Goal: Transaction & Acquisition: Subscribe to service/newsletter

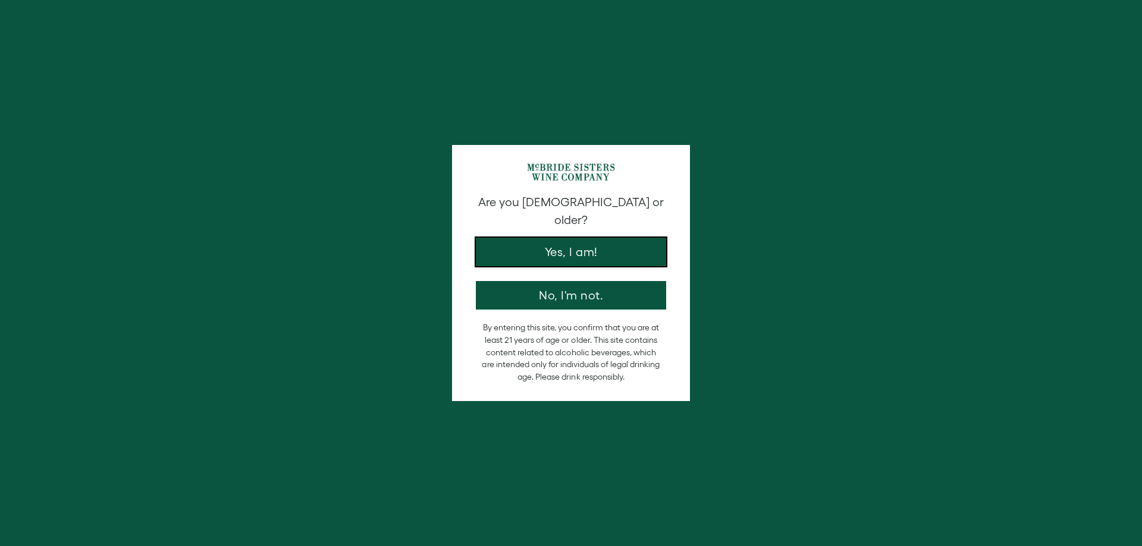
click at [617, 241] on button "Yes, I am!" at bounding box center [571, 252] width 190 height 29
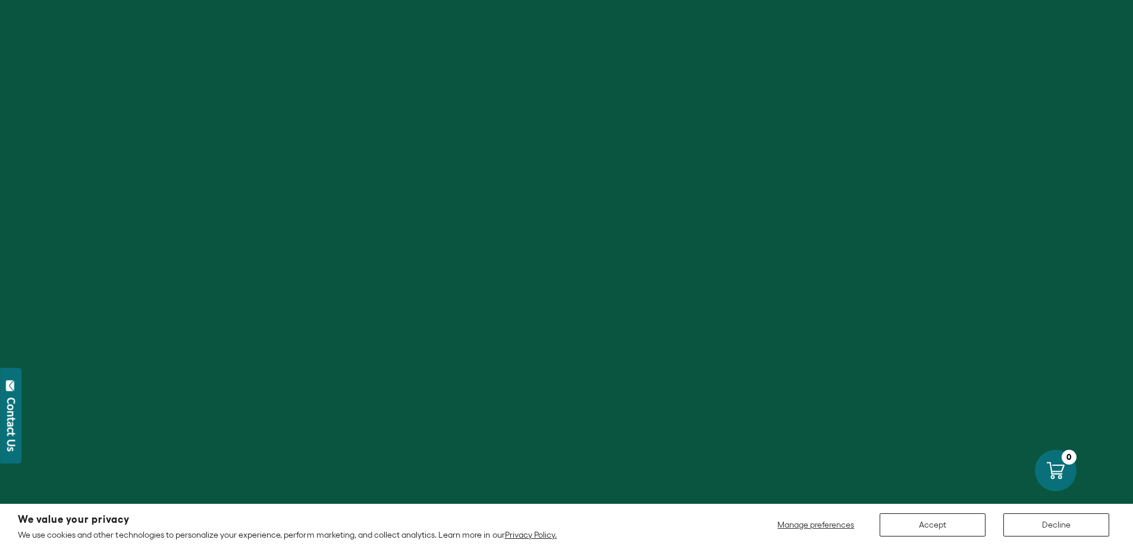
scroll to position [117, 0]
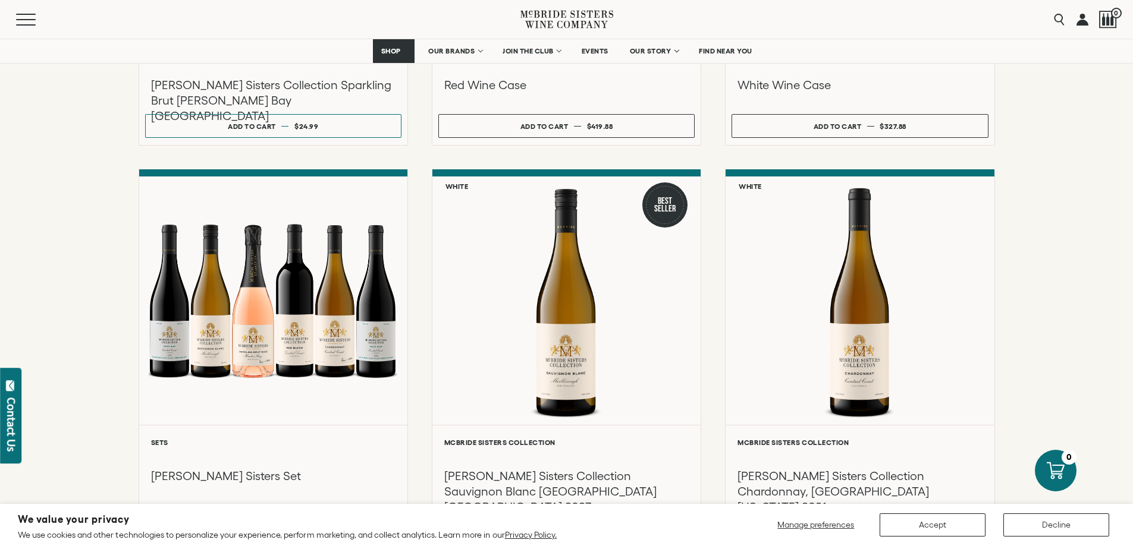
scroll to position [856, 0]
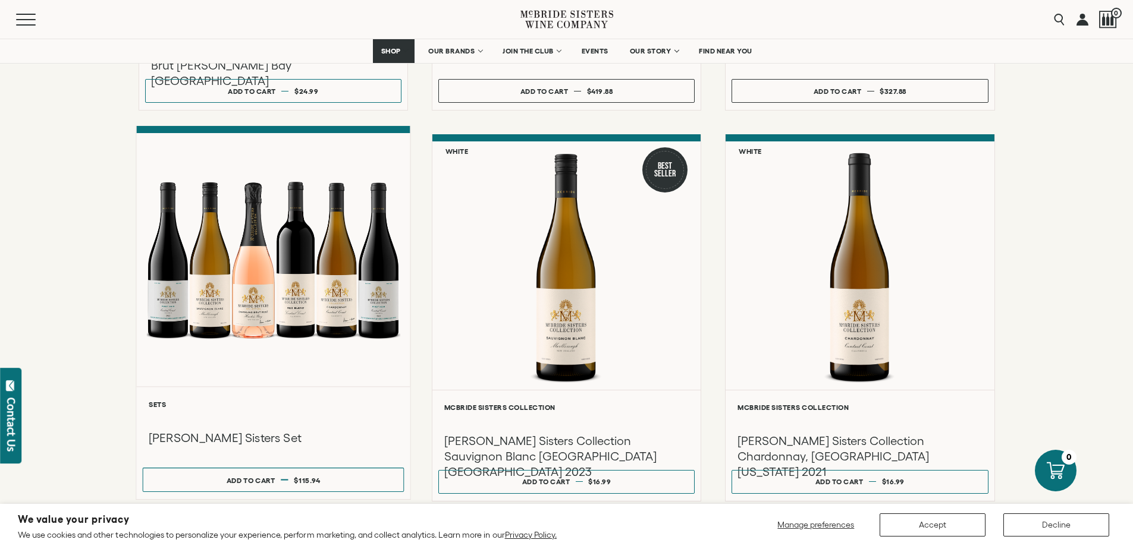
click at [368, 297] on div at bounding box center [273, 259] width 274 height 253
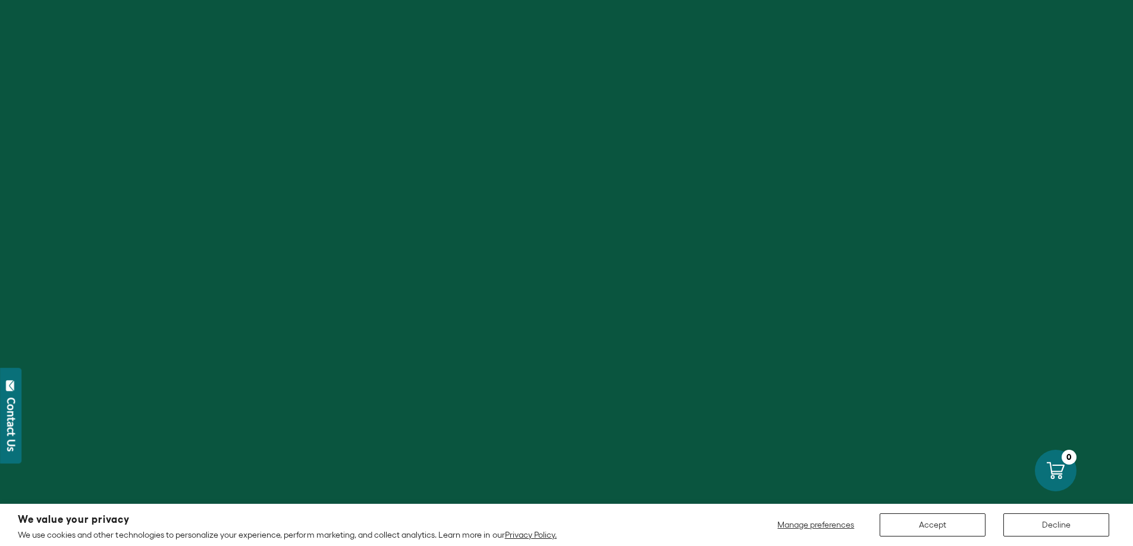
scroll to position [296, 0]
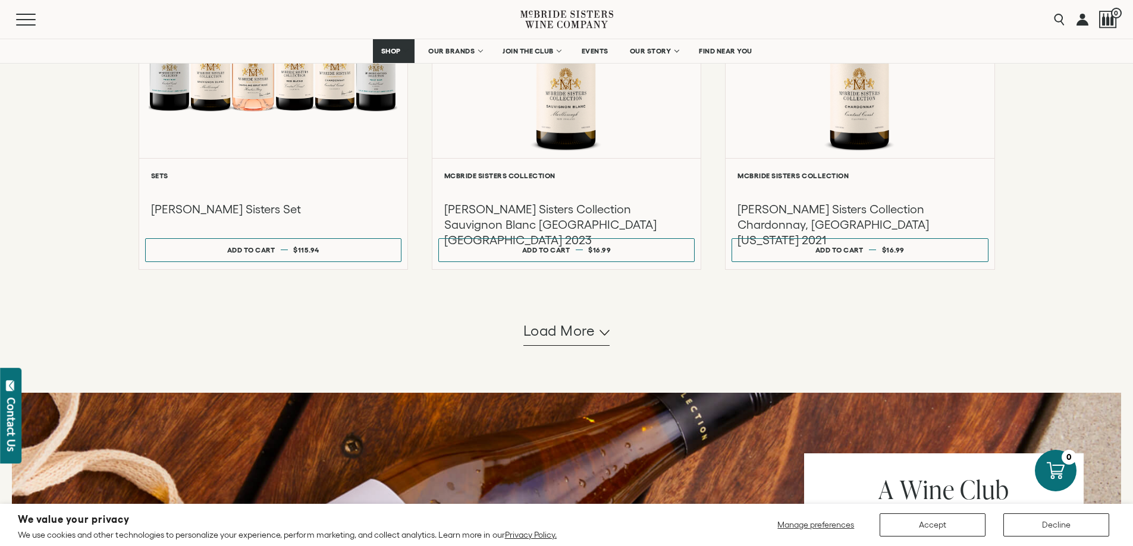
scroll to position [1105, 0]
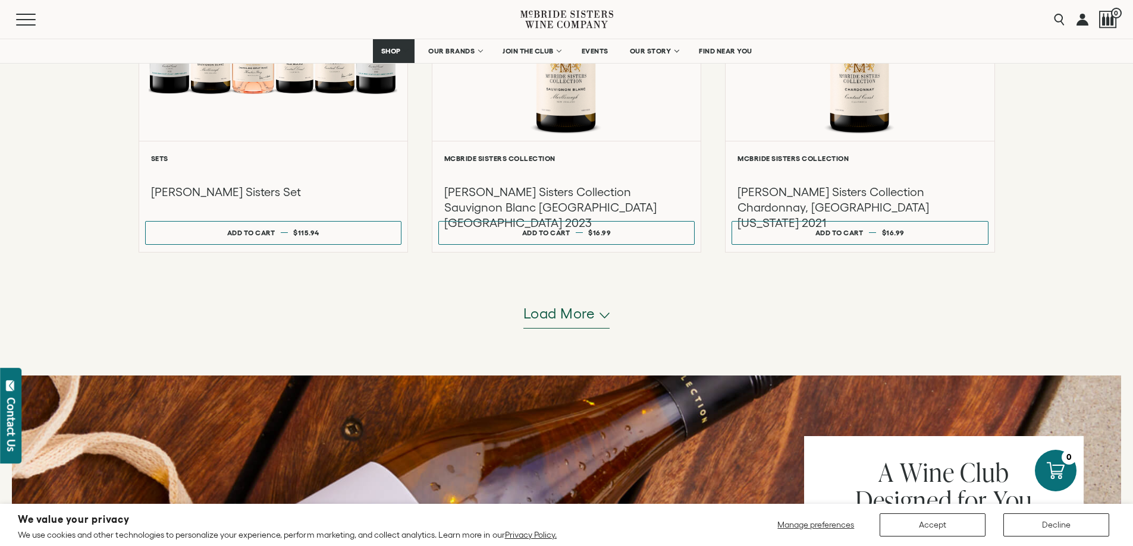
click at [543, 315] on span "Load more" at bounding box center [559, 314] width 72 height 20
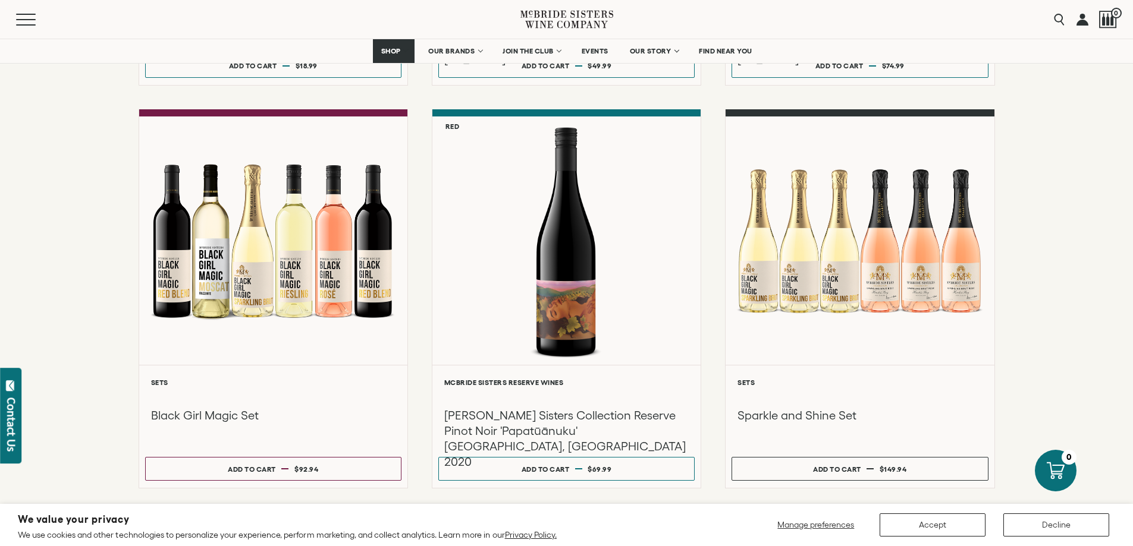
scroll to position [2056, 0]
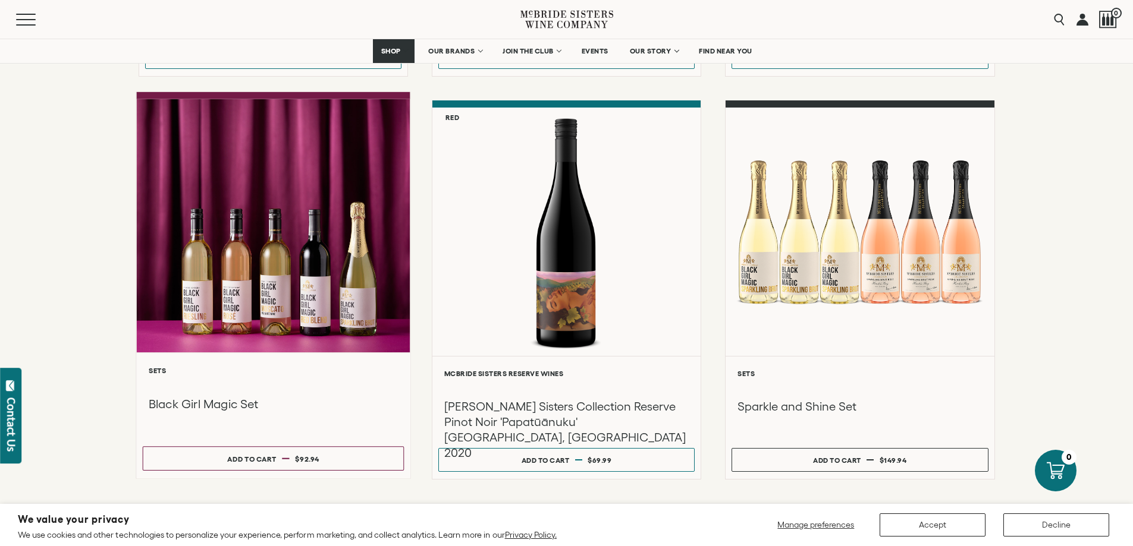
click at [287, 276] on div at bounding box center [273, 225] width 274 height 253
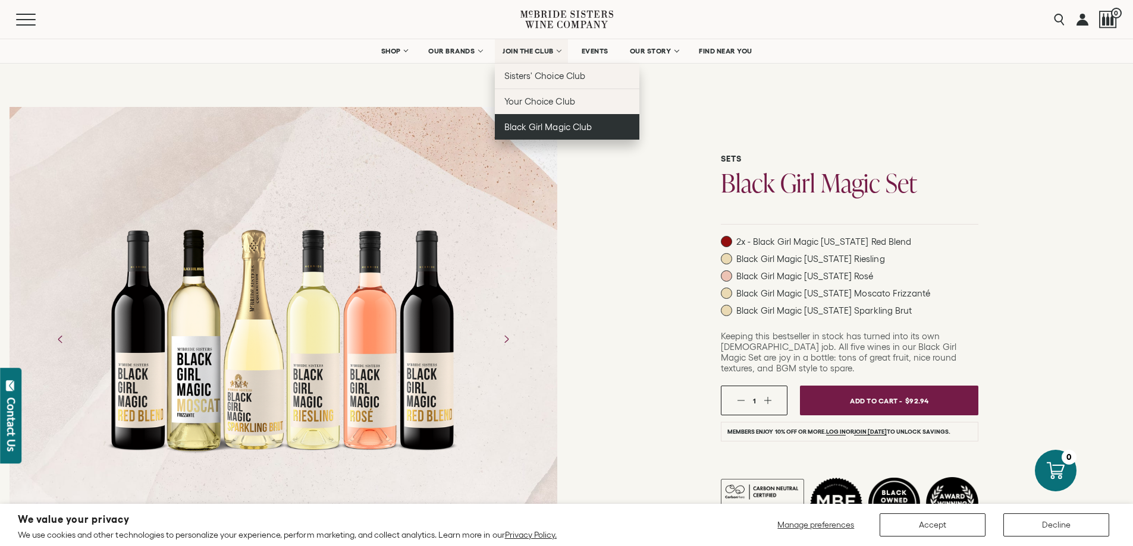
click at [560, 137] on link "Black Girl Magic Club" at bounding box center [567, 127] width 144 height 26
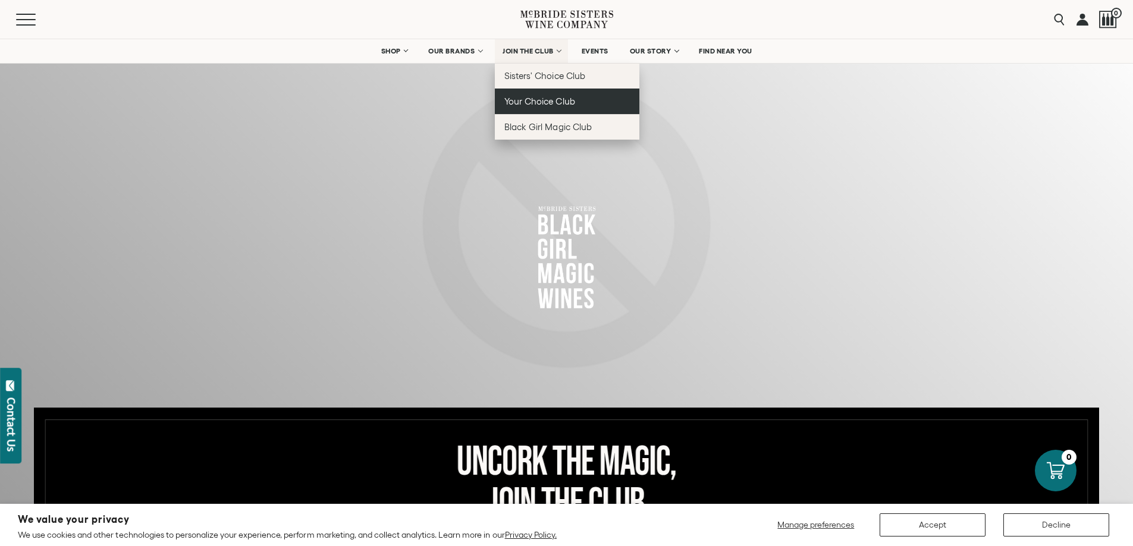
click at [567, 104] on span "Your Choice Club" at bounding box center [539, 101] width 70 height 10
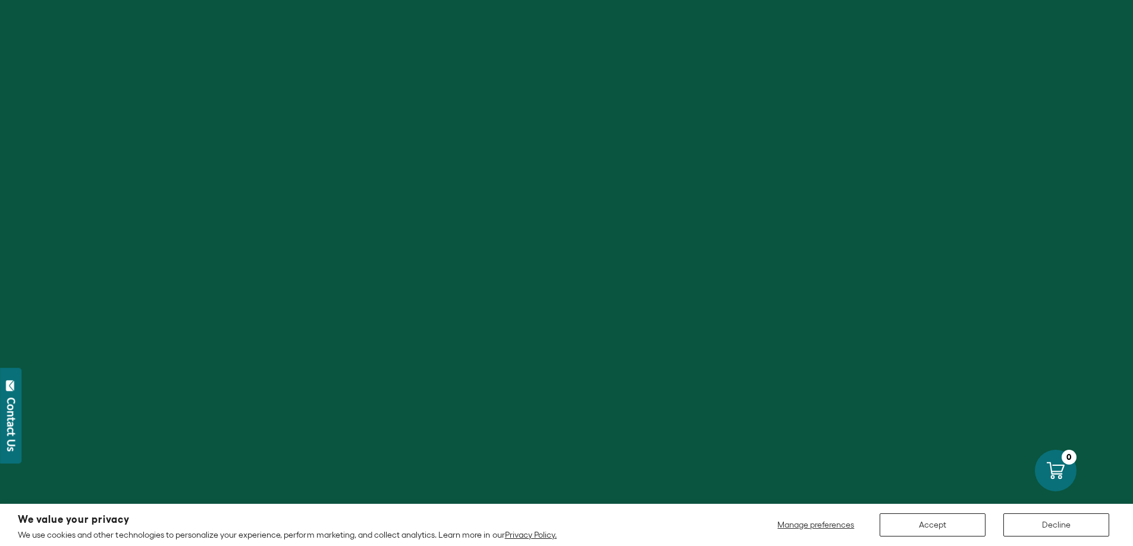
scroll to position [136, 0]
drag, startPoint x: 1138, startPoint y: 98, endPoint x: 1141, endPoint y: 125, distance: 27.5
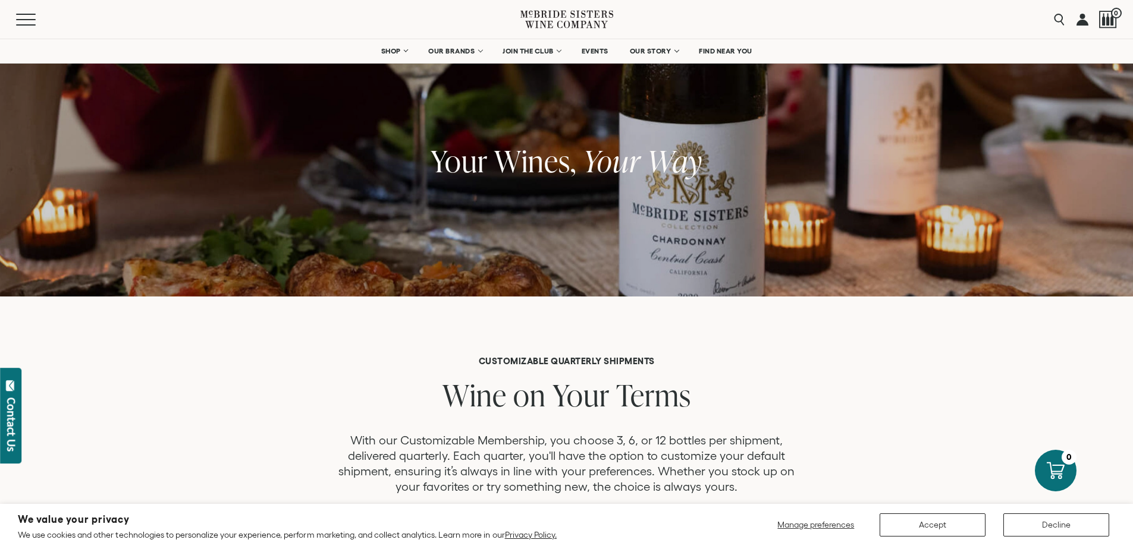
scroll to position [7, 0]
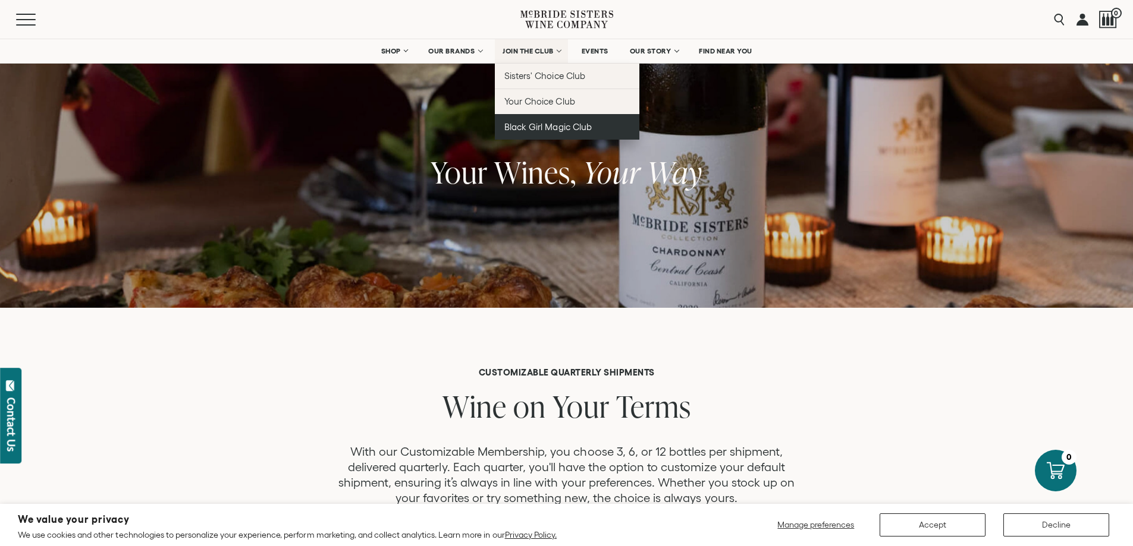
click at [538, 124] on span "Black Girl Magic Club" at bounding box center [547, 127] width 87 height 10
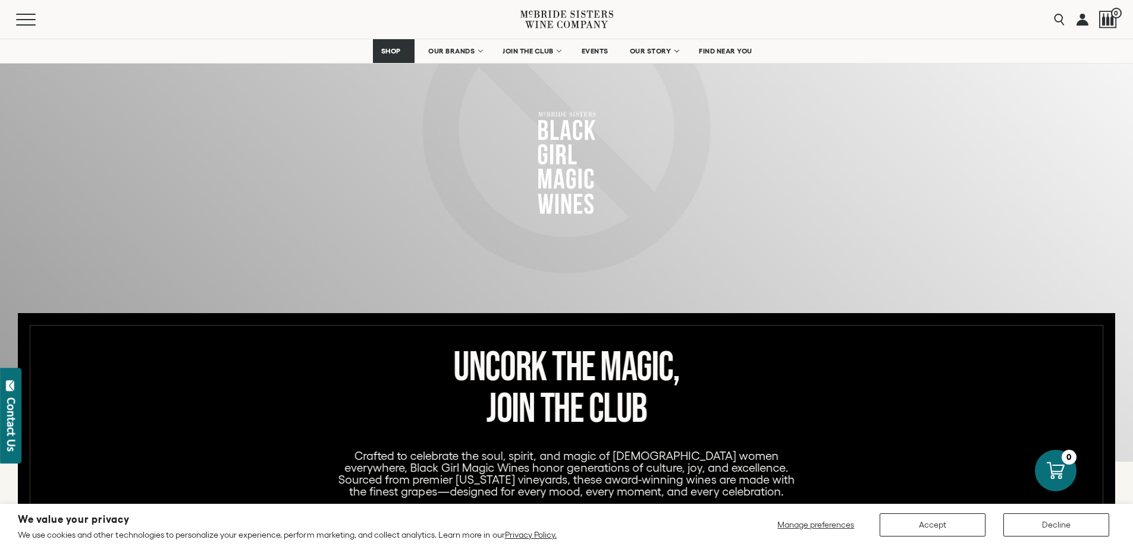
scroll to position [80, 0]
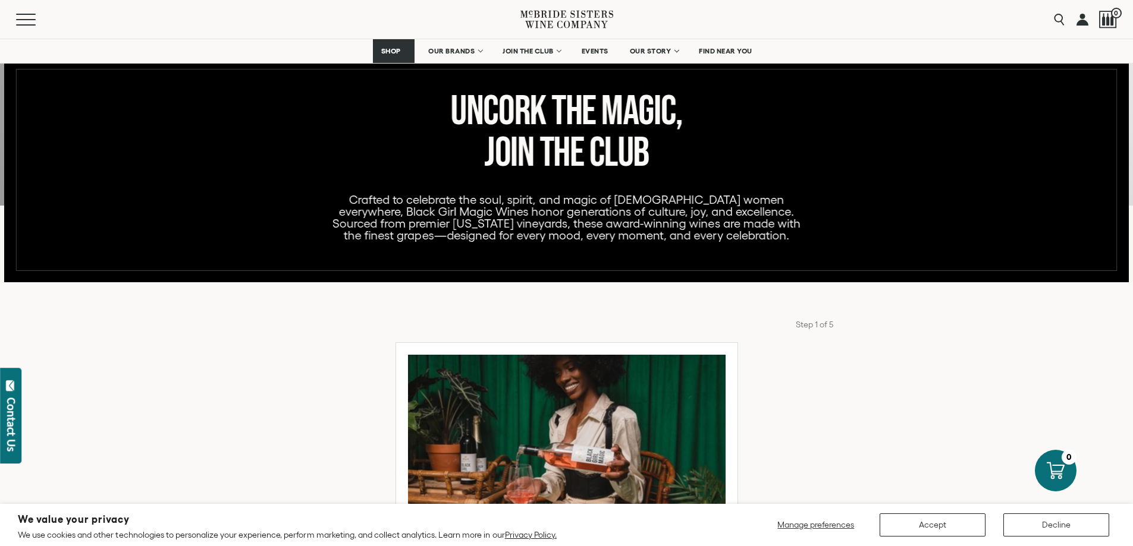
scroll to position [215, 0]
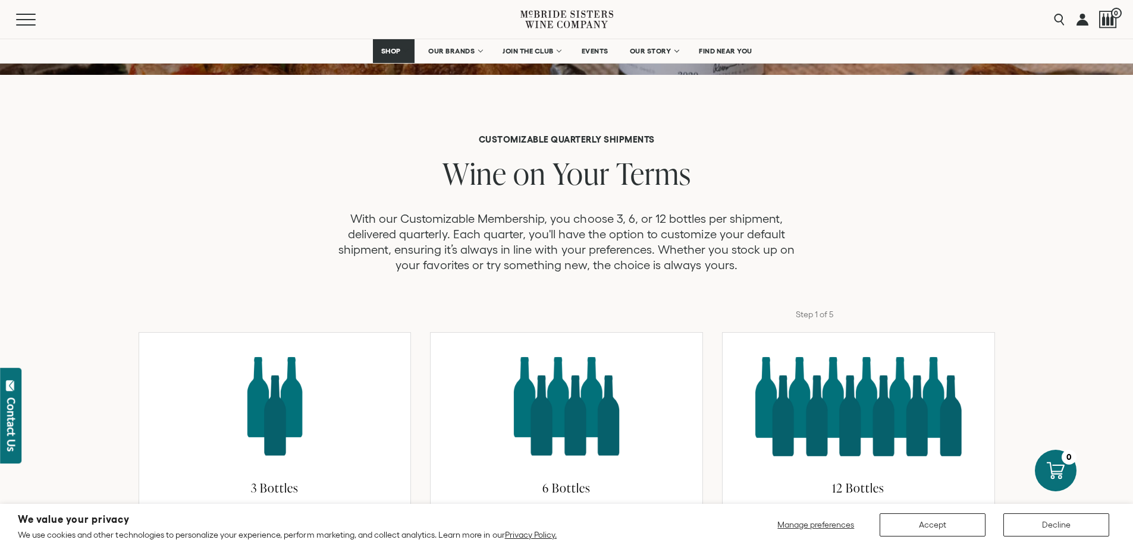
scroll to position [197, 0]
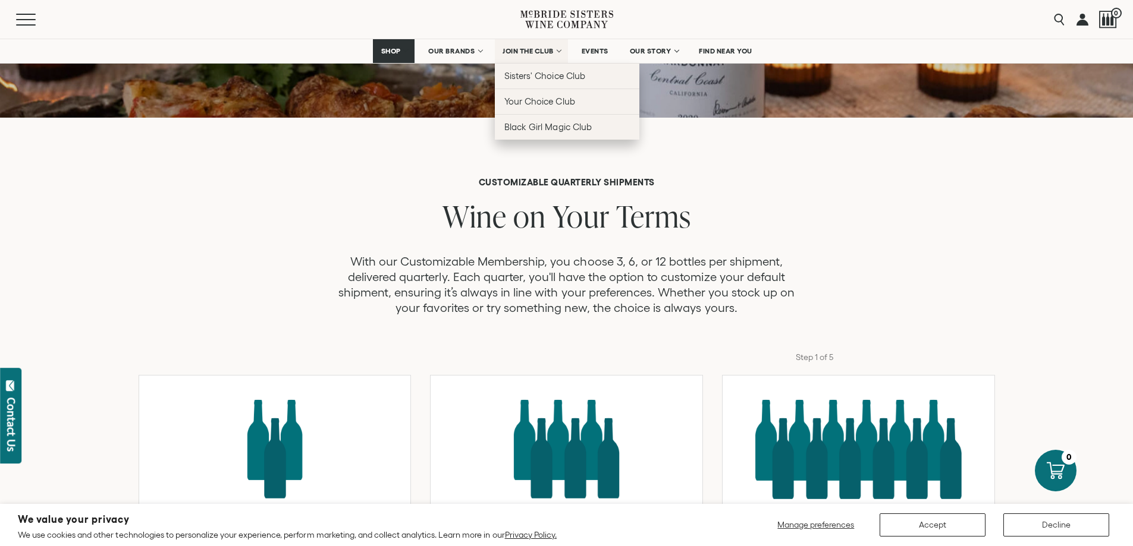
drag, startPoint x: 1130, startPoint y: 88, endPoint x: 556, endPoint y: 50, distance: 575.0
click at [556, 50] on link "JOIN THE CLUB" at bounding box center [531, 51] width 73 height 24
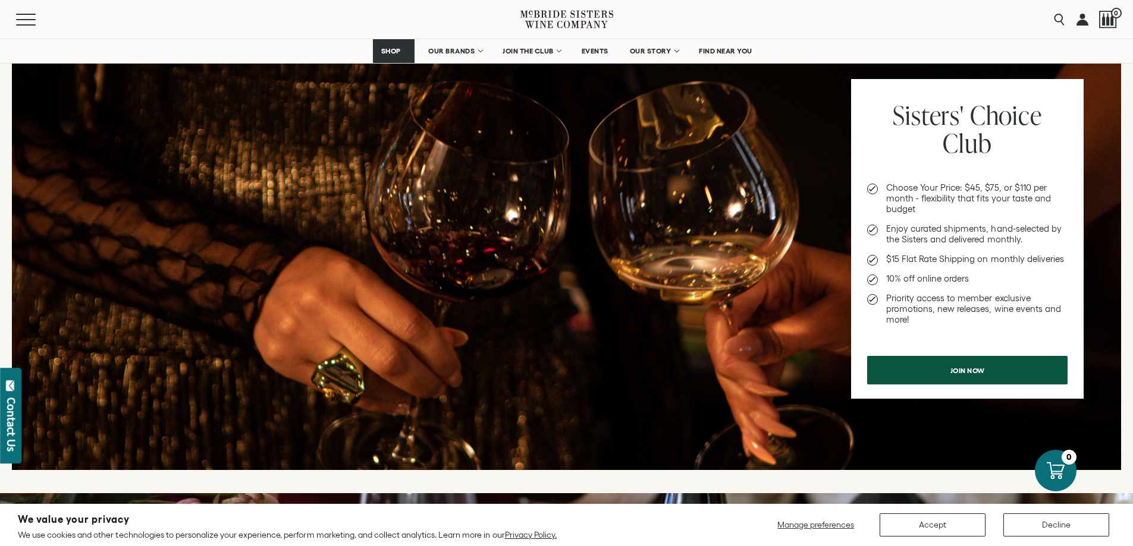
scroll to position [445, 0]
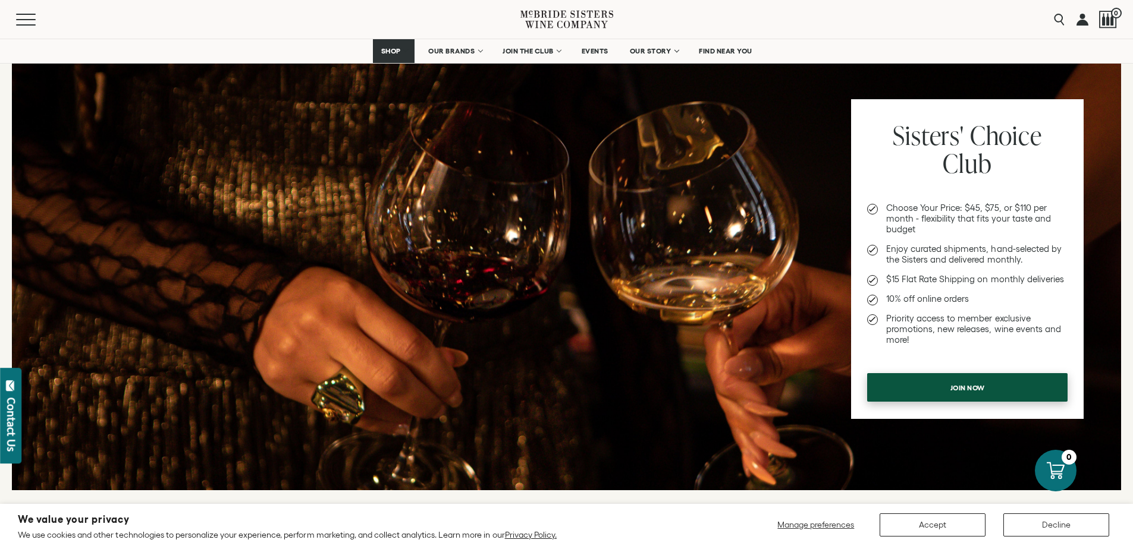
click at [970, 385] on span "Join now" at bounding box center [967, 387] width 76 height 23
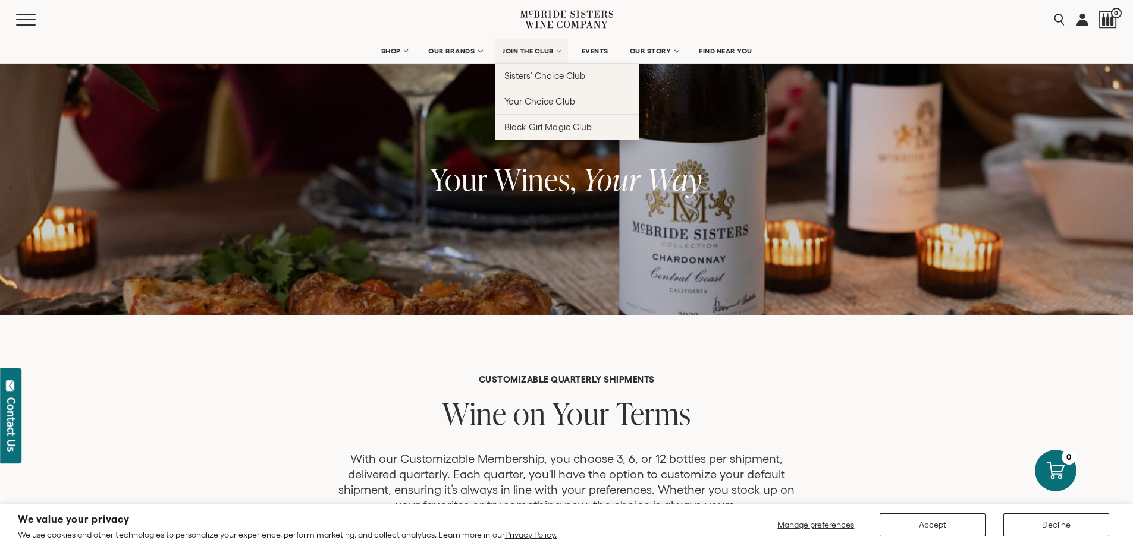
click at [549, 49] on span "JOIN THE CLUB" at bounding box center [527, 51] width 51 height 8
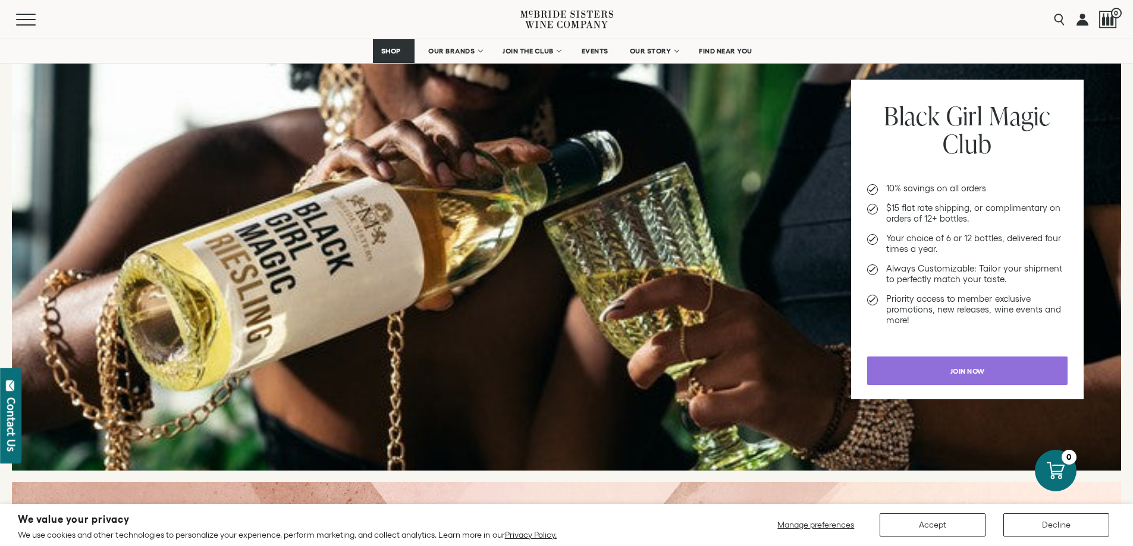
scroll to position [1424, 0]
